Goal: Navigation & Orientation: Find specific page/section

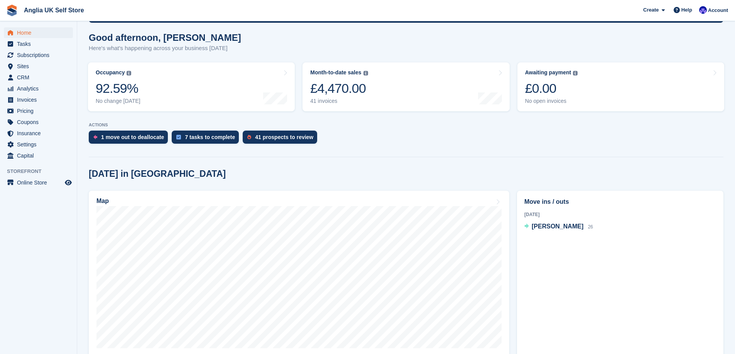
scroll to position [77, 0]
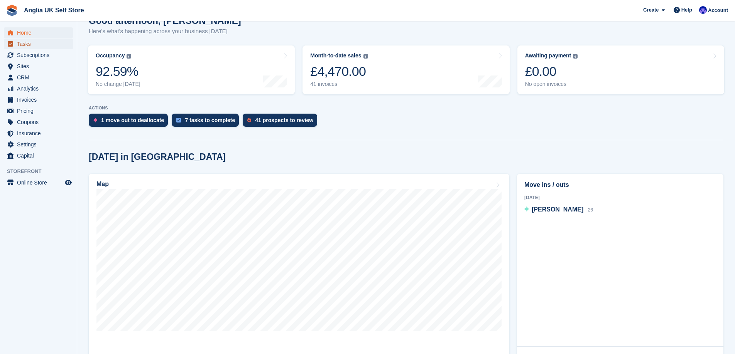
click at [49, 40] on span "Tasks" at bounding box center [40, 44] width 46 height 11
